Goal: Navigation & Orientation: Go to known website

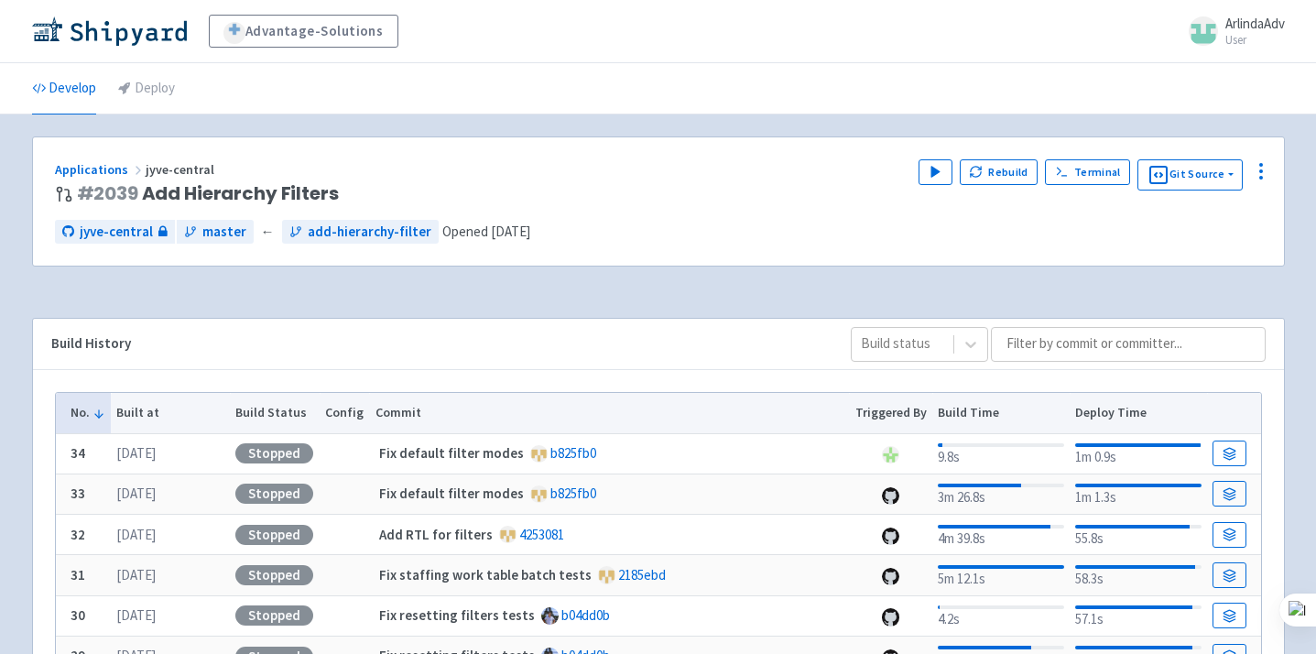
click at [667, 220] on div "jyve-central master ← add-hierarchy-filter Opened 2 days ago" at bounding box center [658, 232] width 1207 height 25
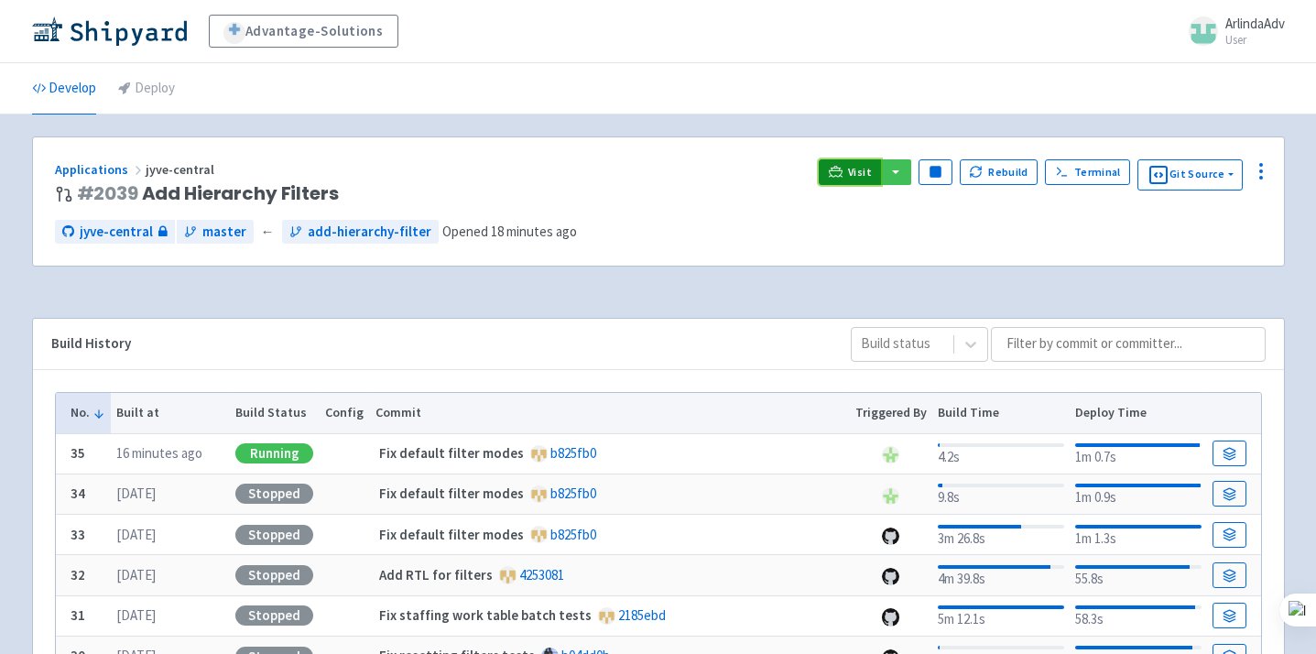
click at [851, 176] on link "Visit" at bounding box center [850, 172] width 62 height 26
